Goal: Task Accomplishment & Management: Manage account settings

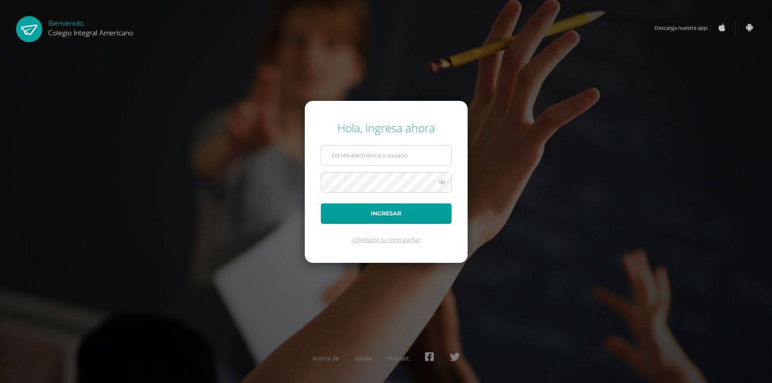
click at [359, 156] on input "text" at bounding box center [386, 155] width 130 height 20
type input "alumno19ntg01@integralamericano.edu.gt"
click at [321, 203] on button "Ingresar" at bounding box center [386, 213] width 131 height 20
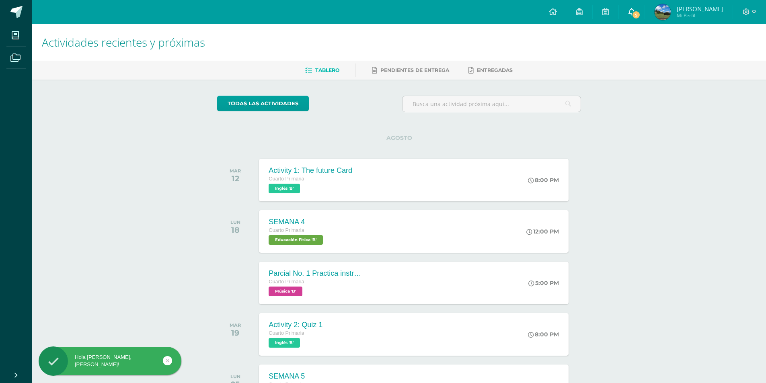
click at [639, 12] on span "5" at bounding box center [635, 14] width 9 height 9
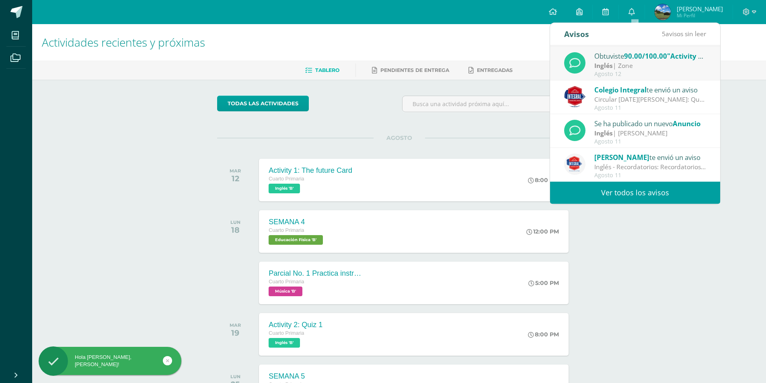
scroll to position [114, 0]
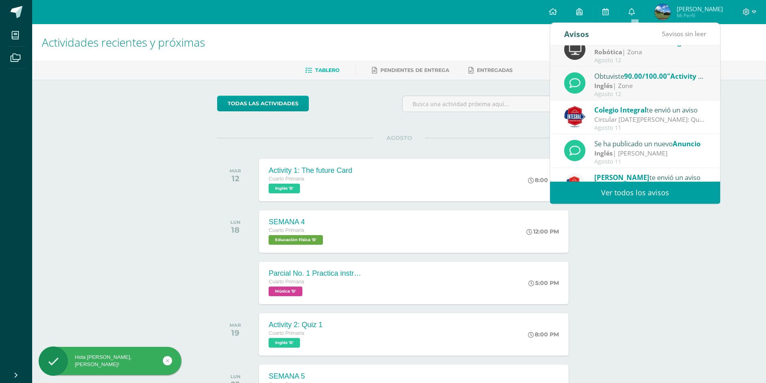
click at [632, 90] on div "Inglés | Zone" at bounding box center [650, 85] width 112 height 9
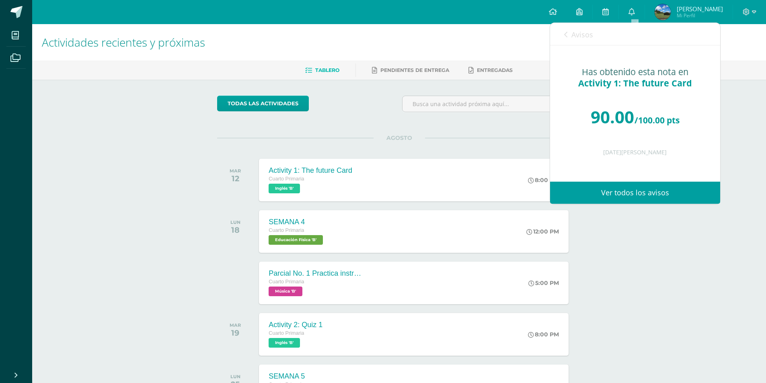
click at [568, 35] on link "Avisos" at bounding box center [578, 34] width 29 height 23
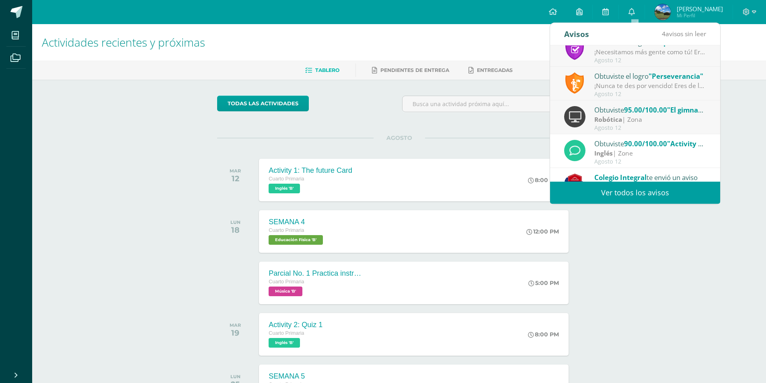
scroll to position [43, 0]
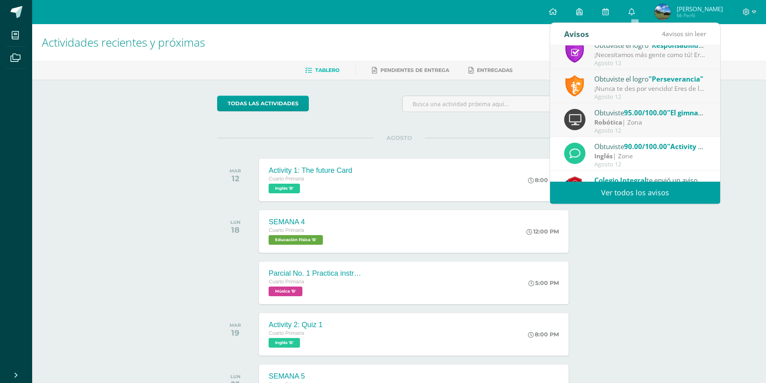
click at [608, 114] on div "Obtuviste 95.00/100.00 "El gimnasta" en Robótica" at bounding box center [650, 112] width 112 height 10
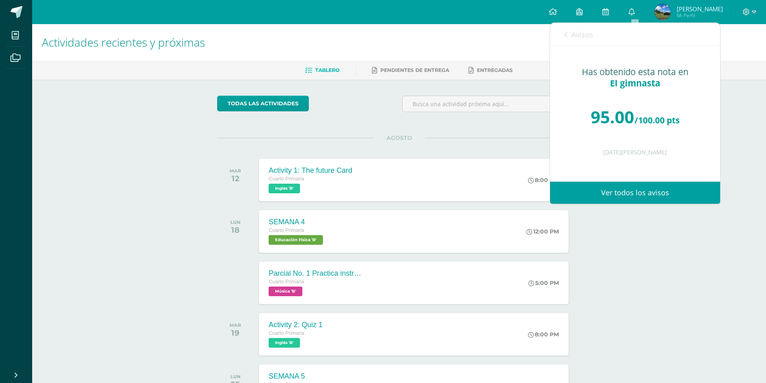
click at [574, 32] on span "Avisos" at bounding box center [582, 35] width 22 height 10
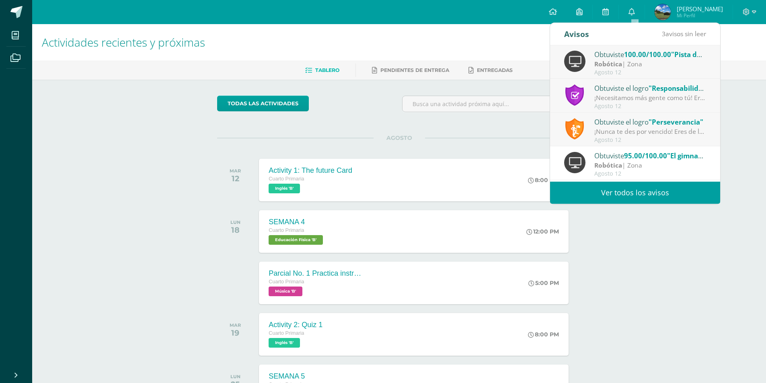
scroll to position [0, 0]
click at [622, 128] on div "¡Nunca te des por vencido! Eres de las personas que nunca se rinde sin importar…" at bounding box center [650, 131] width 112 height 9
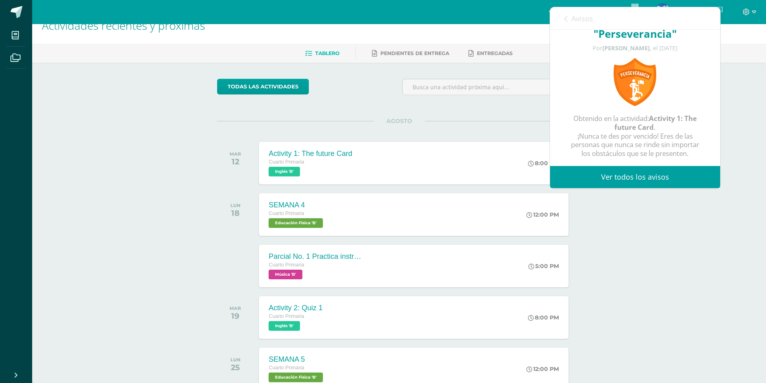
scroll to position [70, 0]
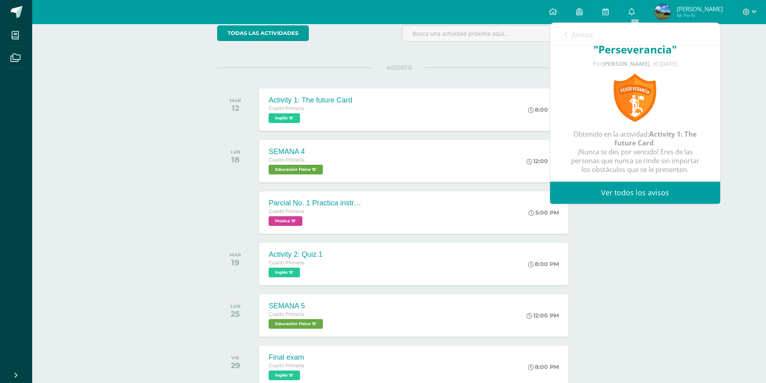
click at [571, 35] on link "Avisos" at bounding box center [578, 34] width 29 height 23
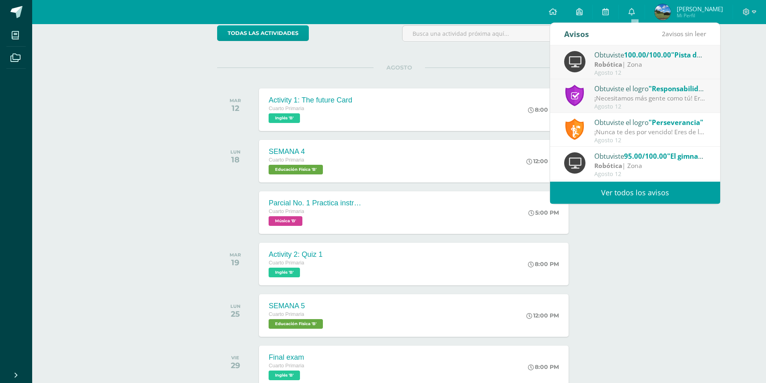
click at [642, 100] on div "¡Necesitamos más gente como tú! Eres de las pocas personas que llega a tiempo, …" at bounding box center [650, 98] width 112 height 9
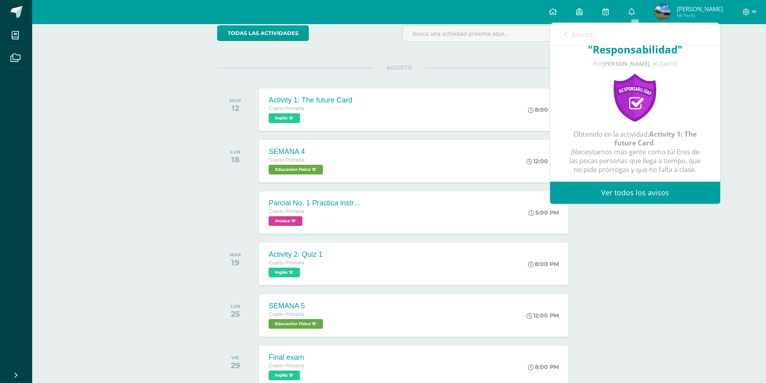
scroll to position [31, 0]
click at [571, 37] on link "Avisos" at bounding box center [578, 34] width 29 height 23
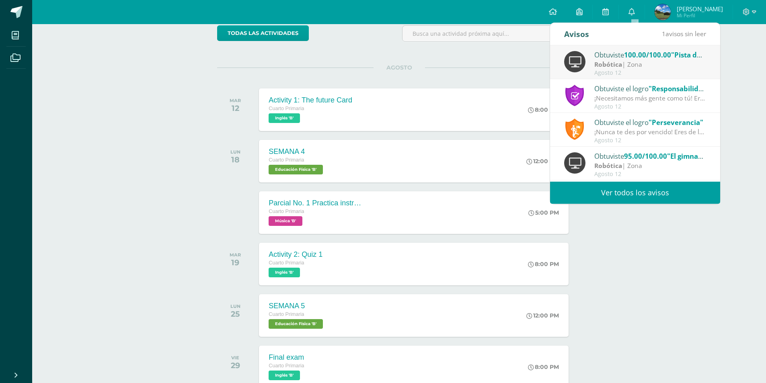
click at [627, 65] on div "Robótica | Zona" at bounding box center [650, 64] width 112 height 9
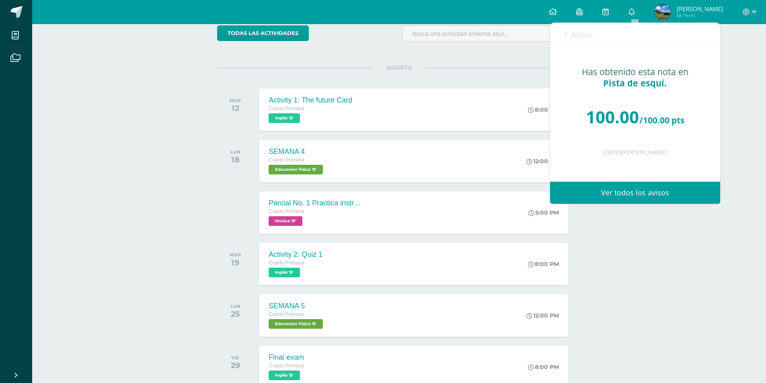
scroll to position [0, 0]
click at [574, 33] on span "Avisos" at bounding box center [582, 35] width 22 height 10
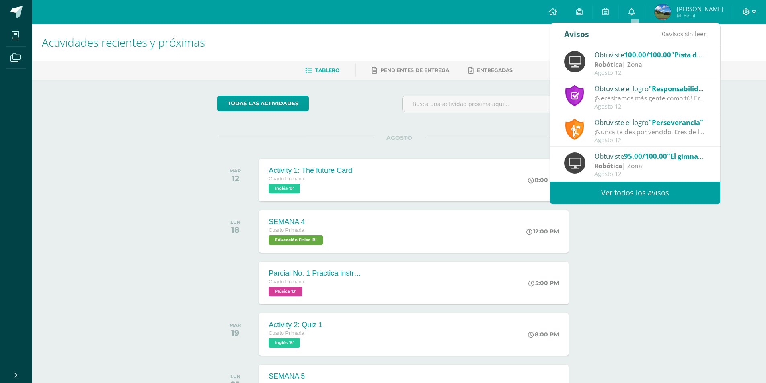
click at [751, 10] on span at bounding box center [749, 12] width 14 height 9
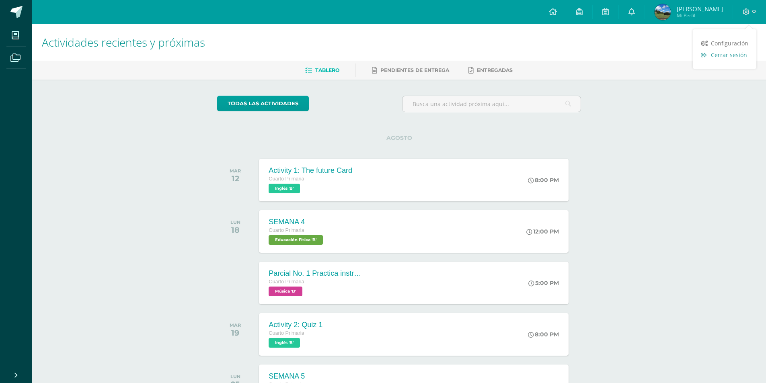
click at [718, 57] on span "Cerrar sesión" at bounding box center [729, 55] width 36 height 8
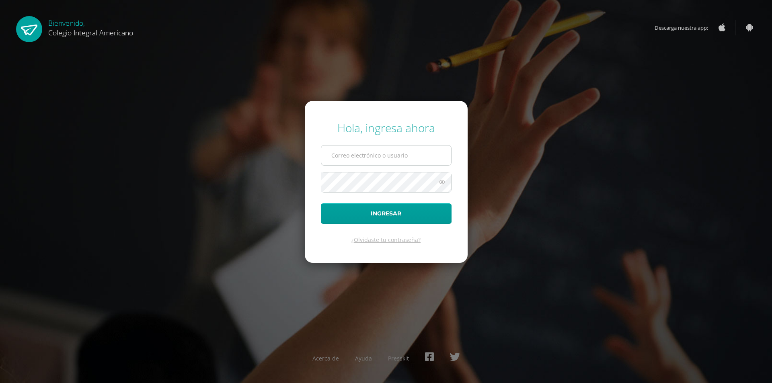
click at [360, 156] on input "text" at bounding box center [386, 155] width 130 height 20
type input "alumno21altg02@integralamericano.edu.gt"
click at [321, 203] on button "Ingresar" at bounding box center [386, 213] width 131 height 20
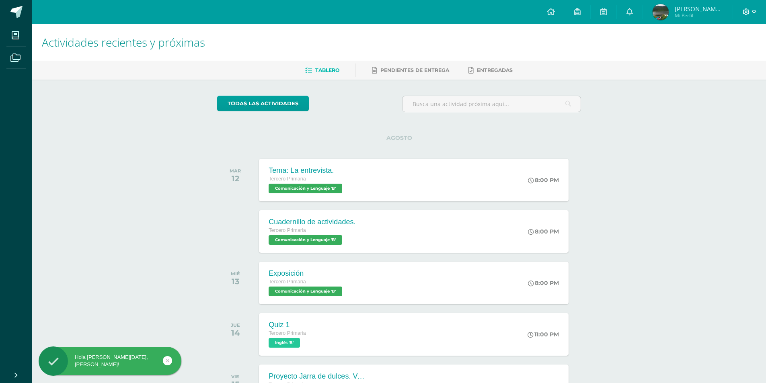
click at [747, 12] on icon at bounding box center [746, 11] width 7 height 7
click at [725, 55] on span "Cerrar sesión" at bounding box center [729, 55] width 36 height 8
